Goal: Task Accomplishment & Management: Manage account settings

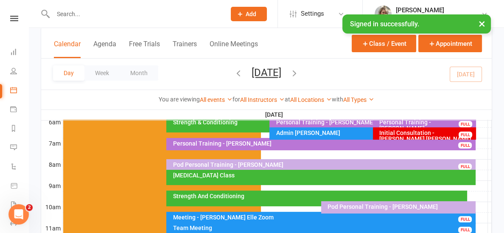
scroll to position [179, 0]
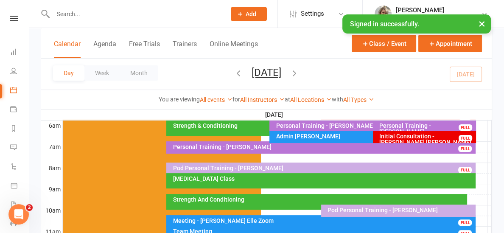
click at [269, 149] on div "Personal Training - [PERSON_NAME]" at bounding box center [322, 147] width 301 height 6
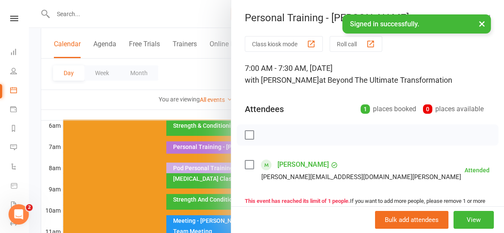
click at [100, 107] on div at bounding box center [266, 116] width 475 height 233
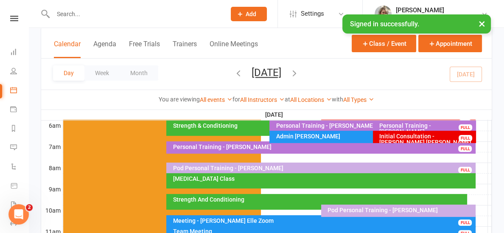
click at [81, 14] on input "text" at bounding box center [134, 14] width 169 height 12
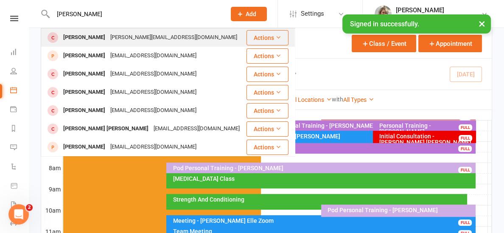
type input "[PERSON_NAME]"
click at [81, 40] on div "[PERSON_NAME]" at bounding box center [84, 37] width 47 height 12
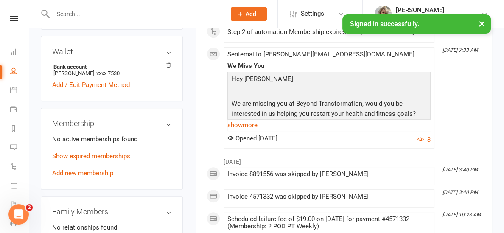
scroll to position [287, 0]
click at [96, 152] on link "Show expired memberships" at bounding box center [91, 156] width 78 height 8
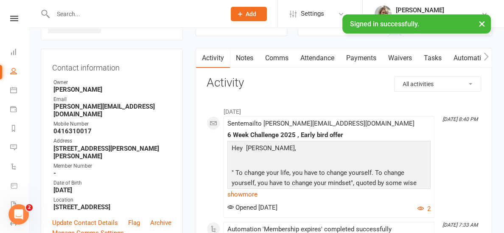
scroll to position [66, 0]
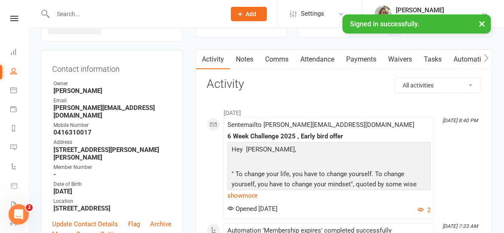
click at [361, 55] on link "Payments" at bounding box center [361, 60] width 42 height 20
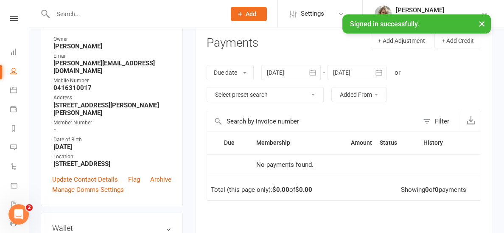
scroll to position [136, 0]
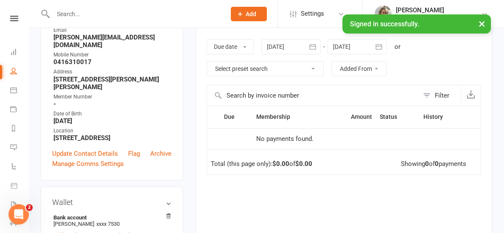
click at [313, 47] on icon "button" at bounding box center [312, 46] width 8 height 8
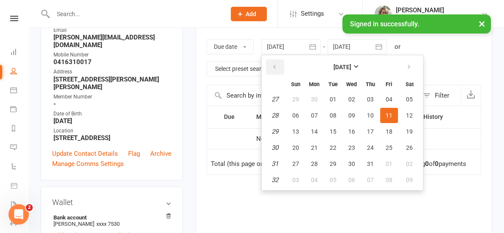
click at [272, 65] on button "button" at bounding box center [275, 66] width 18 height 15
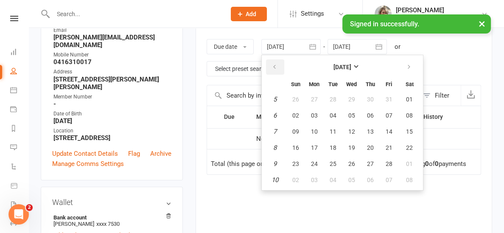
click at [272, 65] on button "button" at bounding box center [275, 66] width 18 height 15
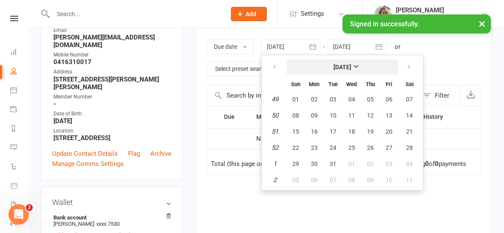
click at [373, 64] on button "[DATE]" at bounding box center [342, 66] width 111 height 15
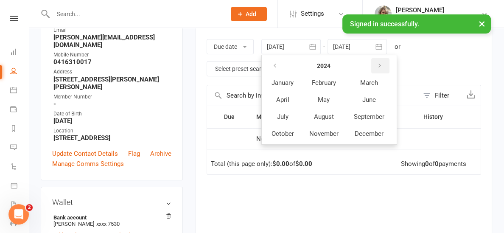
click at [382, 67] on icon "button" at bounding box center [380, 65] width 6 height 7
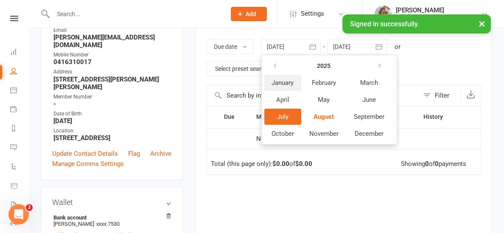
click at [293, 82] on span "January" at bounding box center [282, 83] width 22 height 8
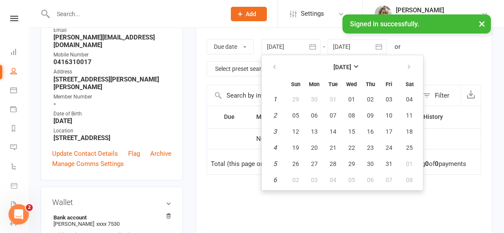
click at [370, 200] on div "Due Contact Membership Amount Status History Invoice # No payments found. Total…" at bounding box center [343, 195] width 274 height 178
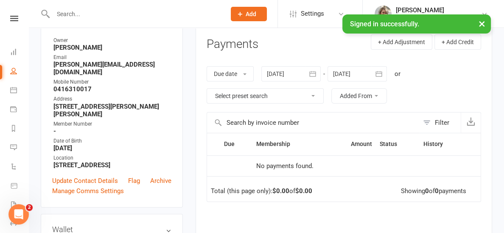
scroll to position [107, 0]
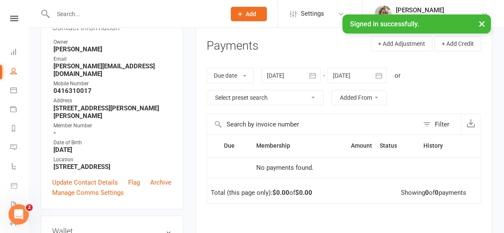
click at [377, 75] on icon "button" at bounding box center [379, 76] width 6 height 6
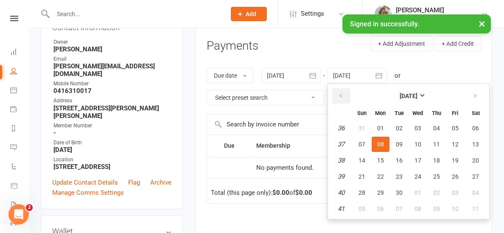
click at [338, 95] on icon "button" at bounding box center [341, 95] width 6 height 7
click at [378, 129] on span "02" at bounding box center [380, 128] width 7 height 7
type input "[DATE]"
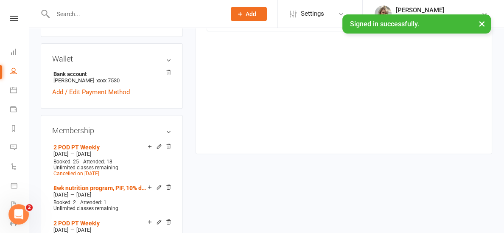
scroll to position [305, 0]
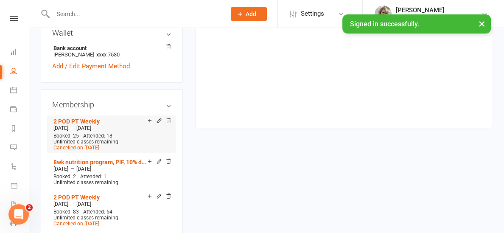
click at [119, 133] on div "Booked: 25 Attended: 18 Unlimited classes remaining Cancelled on [DATE]" at bounding box center [111, 142] width 120 height 18
click at [479, 26] on button "×" at bounding box center [481, 23] width 15 height 18
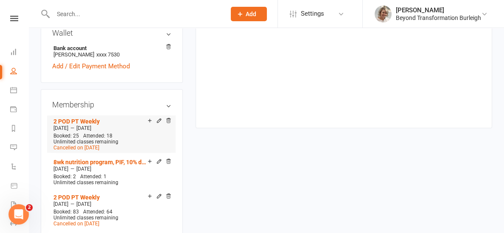
click at [133, 123] on li "2 POD PT Weekly [DATE] — [DATE] Booked: 25 Attended: 18 Unlimited classes remai…" at bounding box center [111, 133] width 120 height 37
click at [159, 117] on icon at bounding box center [159, 120] width 6 height 6
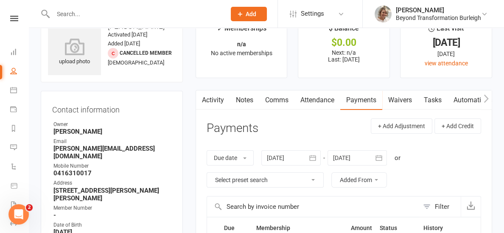
scroll to position [72, 0]
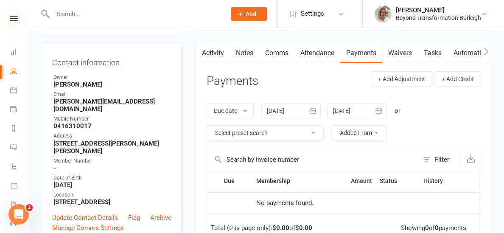
click at [14, 17] on icon at bounding box center [14, 19] width 8 height 6
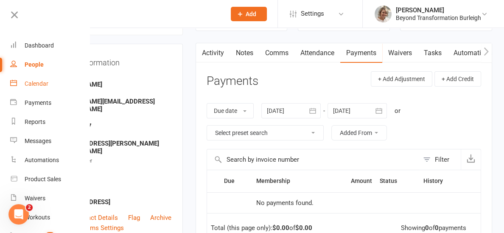
click at [39, 80] on div "Calendar" at bounding box center [37, 83] width 24 height 7
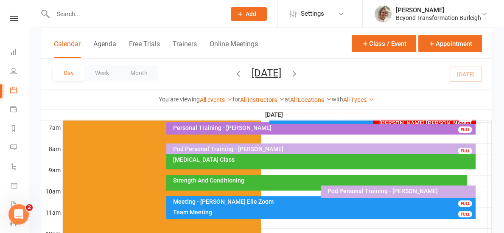
scroll to position [200, 0]
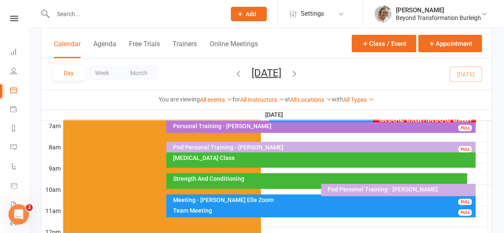
click at [228, 183] on div "Strength And Conditioning" at bounding box center [316, 181] width 301 height 16
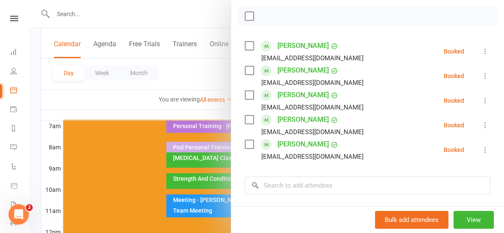
scroll to position [124, 0]
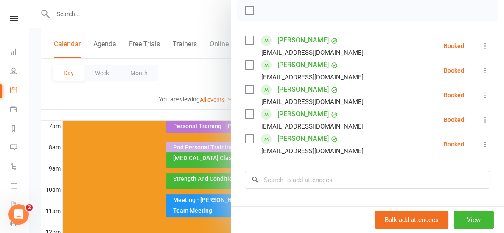
click at [162, 111] on div at bounding box center [266, 116] width 475 height 233
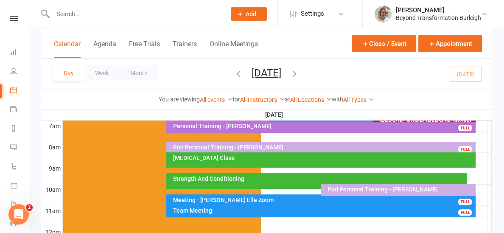
click at [209, 157] on div "[MEDICAL_DATA] Class" at bounding box center [322, 158] width 301 height 6
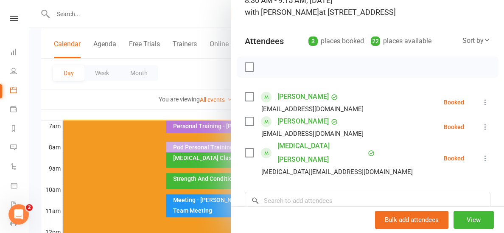
scroll to position [81, 0]
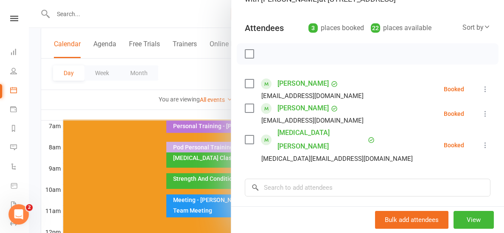
click at [185, 106] on div at bounding box center [266, 116] width 475 height 233
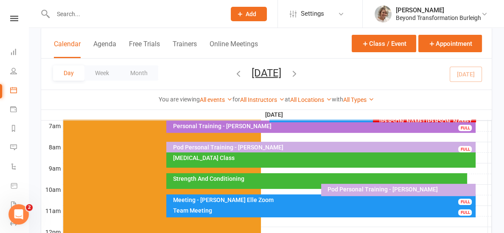
click at [223, 180] on div "Strength And Conditioning" at bounding box center [318, 179] width 293 height 6
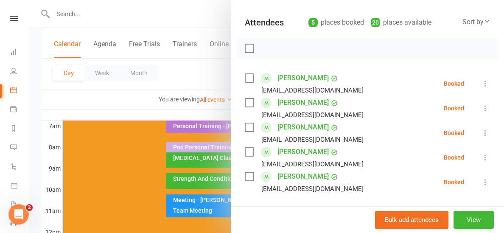
scroll to position [84, 0]
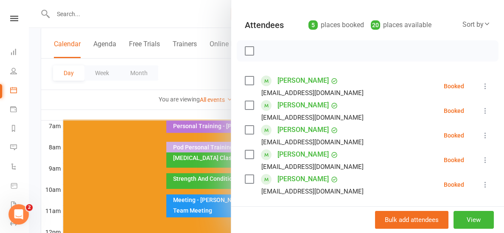
click at [175, 108] on div at bounding box center [266, 116] width 475 height 233
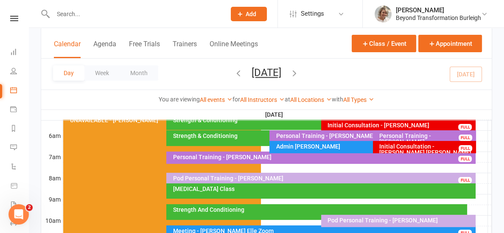
scroll to position [172, 0]
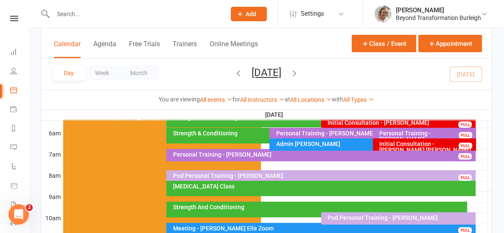
click at [202, 190] on div "[MEDICAL_DATA] Class" at bounding box center [320, 188] width 309 height 15
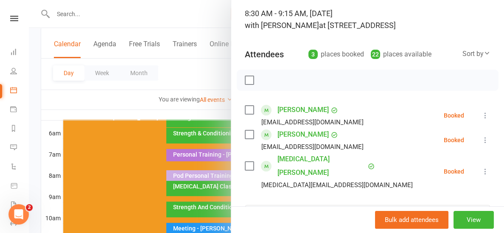
scroll to position [56, 0]
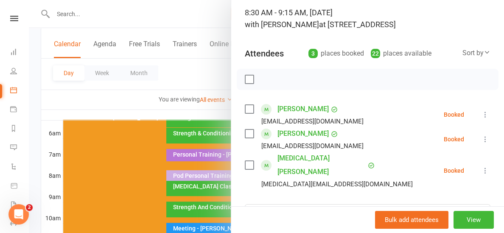
click at [176, 114] on div at bounding box center [266, 116] width 475 height 233
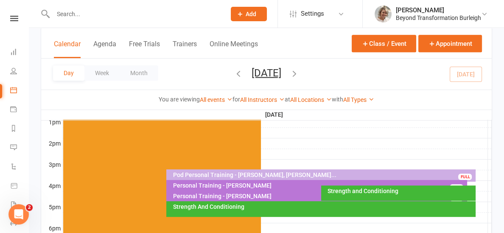
scroll to position [336, 0]
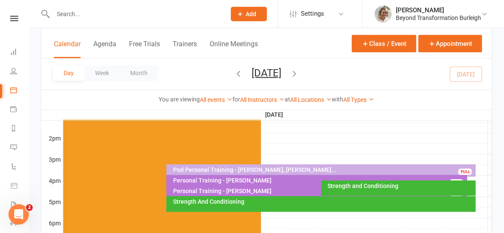
click at [333, 186] on div "Strength and Conditioning" at bounding box center [400, 186] width 147 height 6
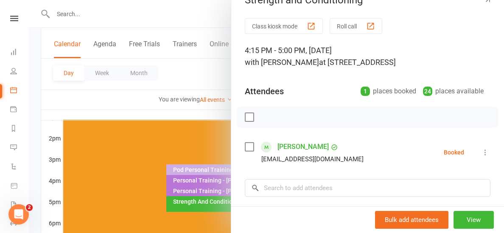
scroll to position [16, 0]
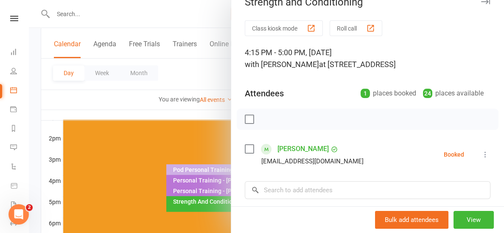
click at [183, 110] on div at bounding box center [266, 116] width 475 height 233
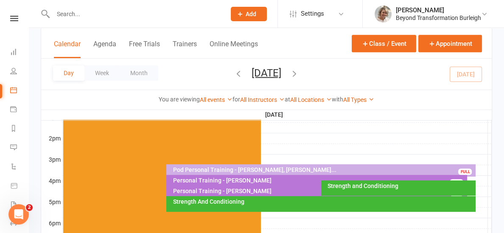
click at [270, 205] on div "Strength And Conditioning" at bounding box center [320, 204] width 309 height 16
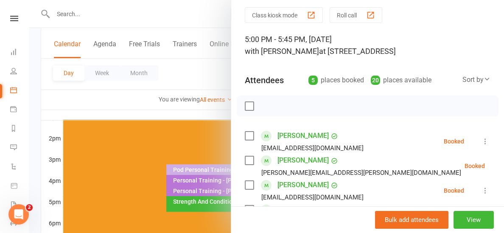
scroll to position [24, 0]
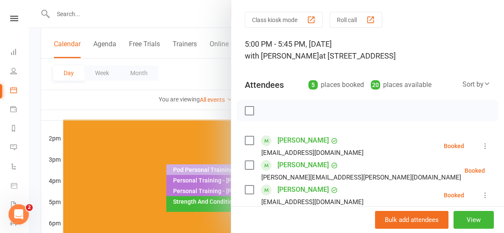
click at [196, 110] on div at bounding box center [266, 116] width 475 height 233
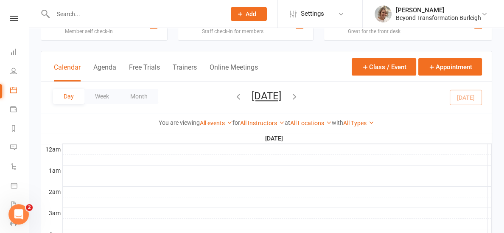
scroll to position [26, 0]
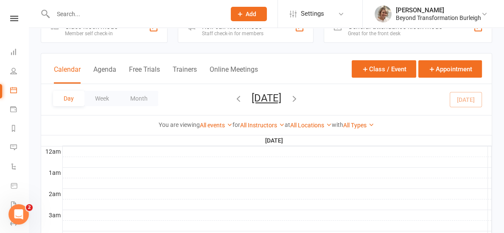
click at [297, 176] on div at bounding box center [277, 172] width 429 height 10
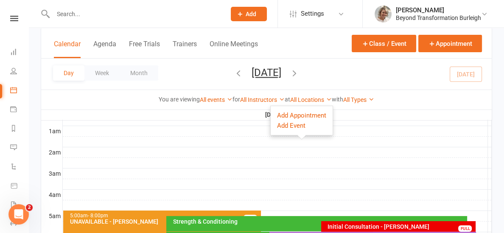
scroll to position [74, 0]
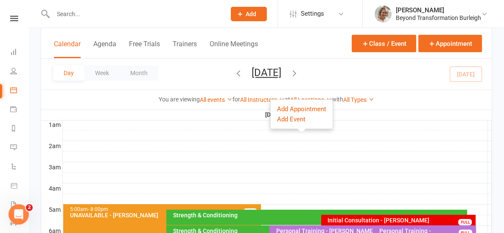
click at [297, 176] on div at bounding box center [277, 178] width 429 height 10
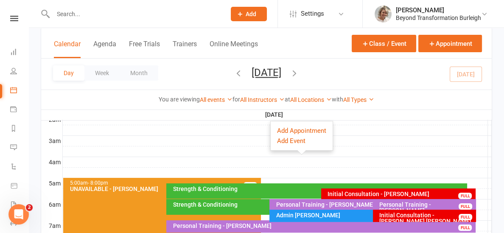
scroll to position [105, 0]
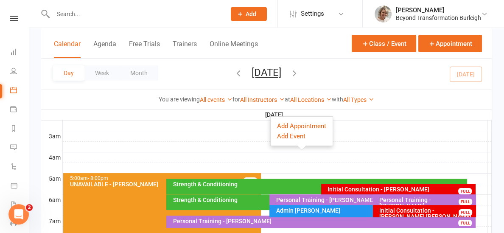
click at [344, 166] on div at bounding box center [277, 168] width 429 height 10
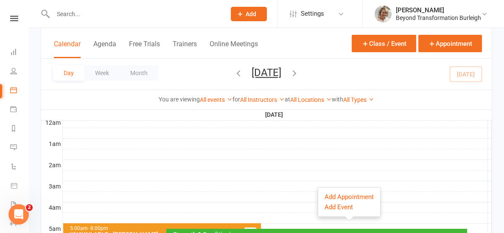
scroll to position [76, 0]
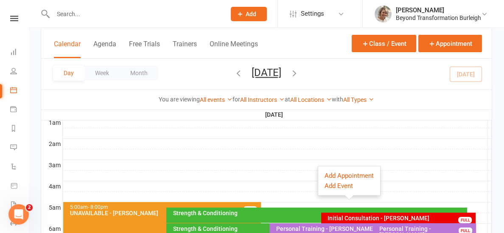
click at [318, 151] on div at bounding box center [277, 154] width 429 height 10
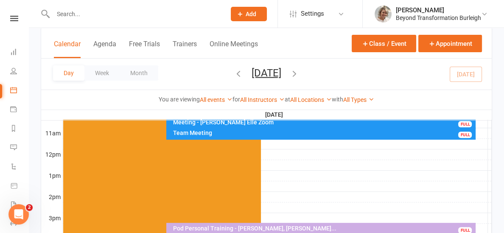
scroll to position [277, 0]
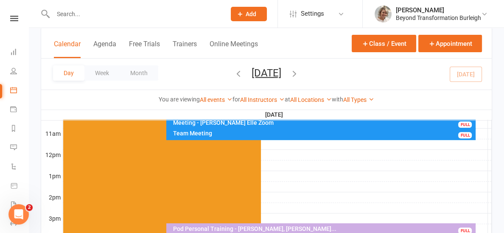
click at [331, 155] on div at bounding box center [277, 155] width 429 height 10
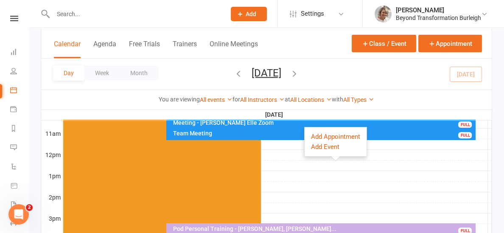
click at [311, 186] on div at bounding box center [277, 186] width 429 height 10
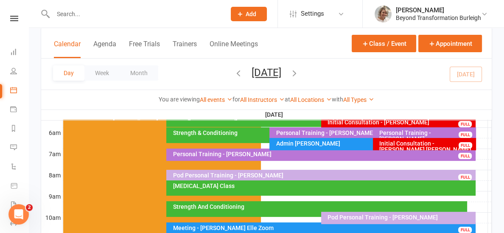
scroll to position [181, 0]
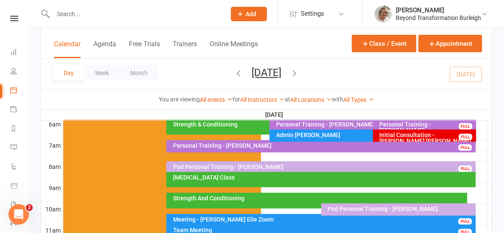
click at [276, 177] on div "[MEDICAL_DATA] Class" at bounding box center [322, 177] width 301 height 6
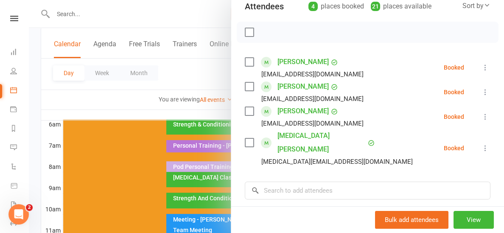
scroll to position [104, 0]
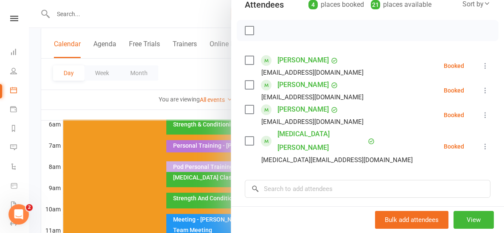
click at [181, 114] on div at bounding box center [266, 116] width 475 height 233
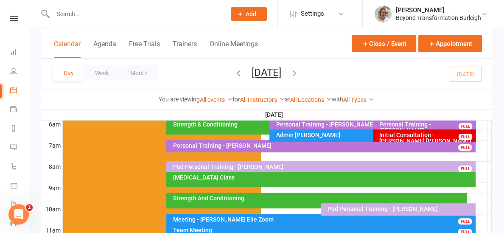
click at [222, 199] on div "Strength And Conditioning" at bounding box center [318, 198] width 293 height 6
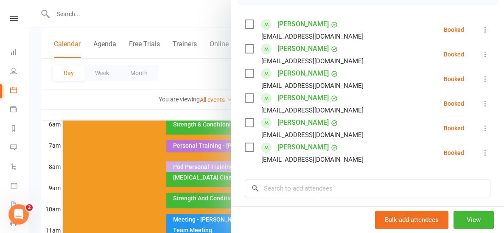
scroll to position [130, 0]
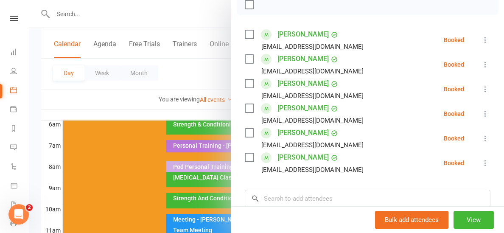
click at [211, 116] on div at bounding box center [266, 116] width 475 height 233
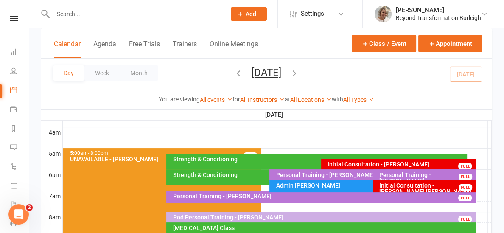
scroll to position [127, 0]
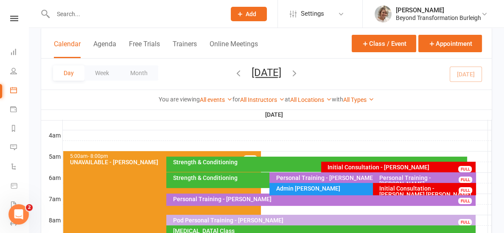
click at [299, 73] on icon "button" at bounding box center [294, 72] width 9 height 9
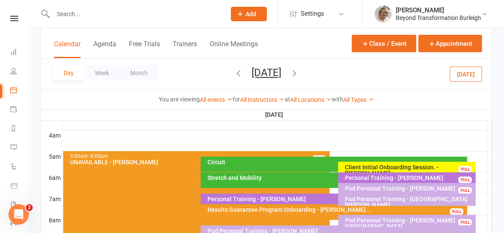
drag, startPoint x: 261, startPoint y: 78, endPoint x: 252, endPoint y: 72, distance: 10.7
click at [260, 77] on button "[DATE]" at bounding box center [266, 73] width 30 height 12
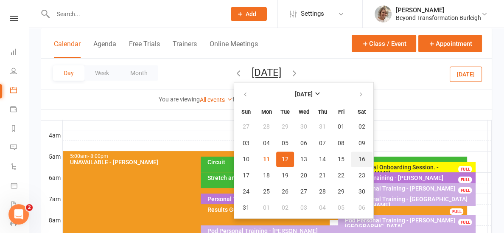
click at [351, 159] on button "16" at bounding box center [362, 158] width 22 height 15
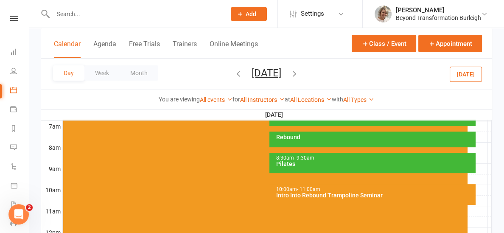
scroll to position [215, 0]
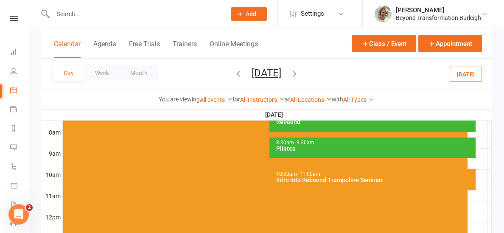
click at [308, 173] on span "- 11:00am" at bounding box center [307, 174] width 23 height 6
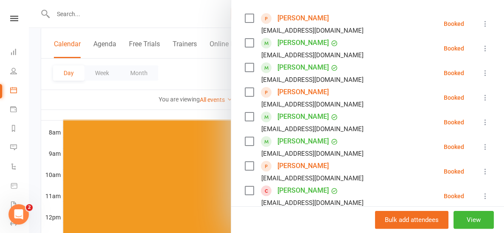
scroll to position [148, 0]
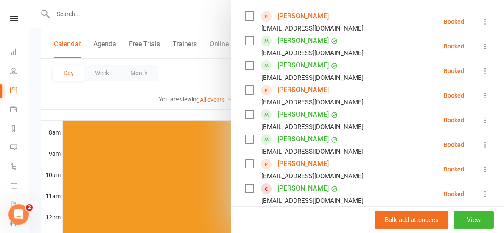
click at [481, 169] on icon at bounding box center [485, 169] width 8 height 8
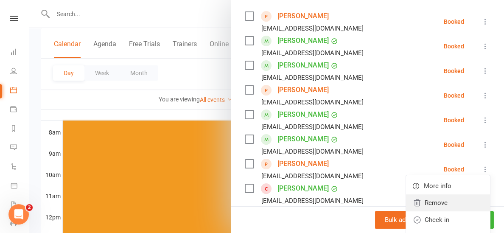
click at [450, 204] on link "Remove" at bounding box center [448, 202] width 84 height 17
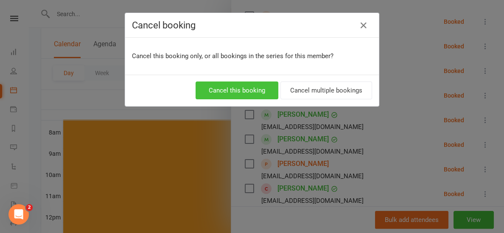
click at [250, 92] on button "Cancel this booking" at bounding box center [236, 90] width 83 height 18
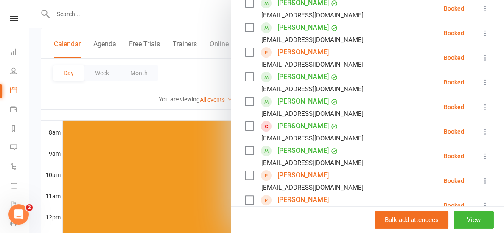
scroll to position [194, 0]
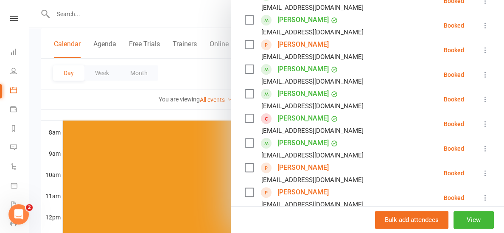
click at [188, 113] on div at bounding box center [266, 116] width 475 height 233
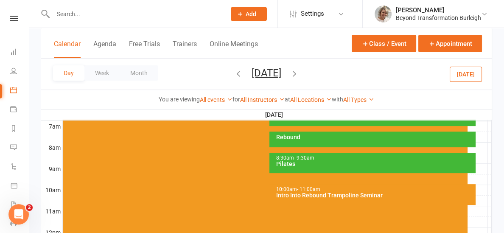
scroll to position [188, 0]
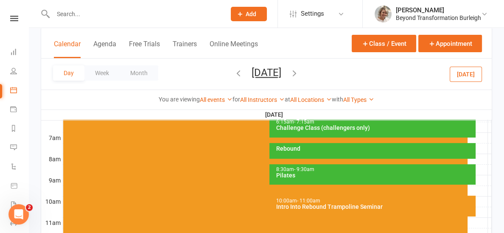
click at [315, 198] on span "- 11:00am" at bounding box center [307, 201] width 23 height 6
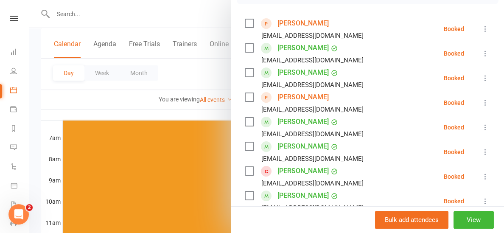
scroll to position [139, 0]
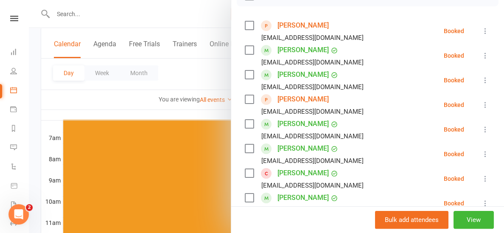
click at [217, 115] on div at bounding box center [266, 116] width 475 height 233
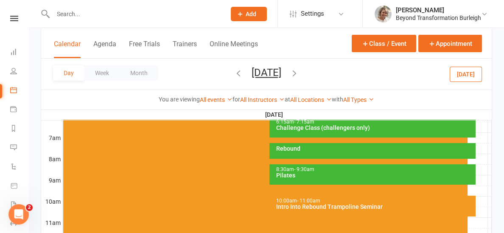
click at [300, 146] on div "Rebound" at bounding box center [374, 148] width 198 height 6
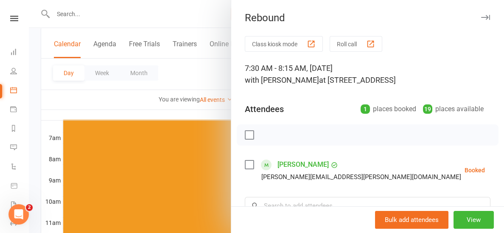
click at [220, 106] on div at bounding box center [266, 116] width 475 height 233
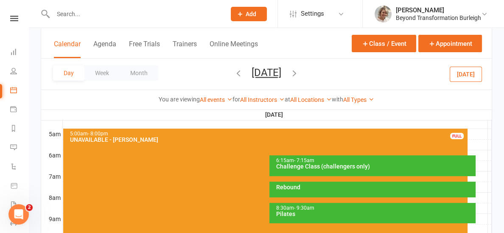
scroll to position [150, 0]
click at [234, 74] on icon "button" at bounding box center [238, 72] width 9 height 9
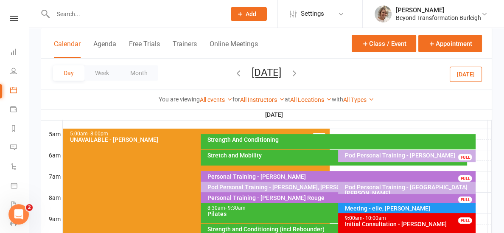
click at [461, 73] on button "[DATE]" at bounding box center [465, 73] width 32 height 15
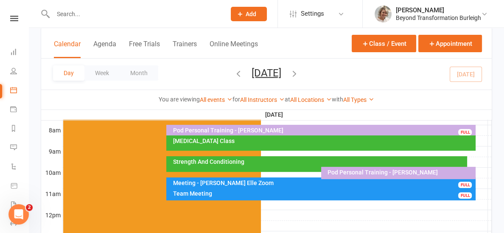
scroll to position [218, 0]
